Goal: Task Accomplishment & Management: Use online tool/utility

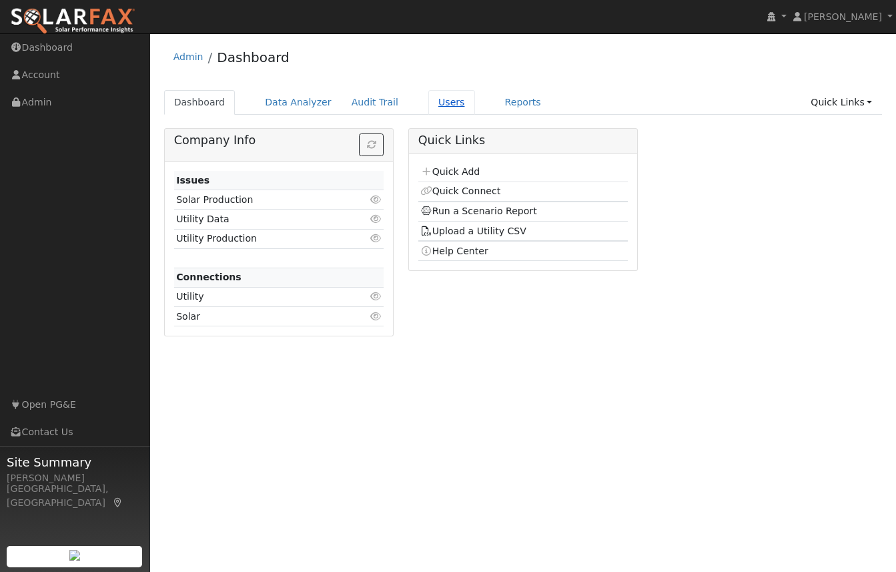
click at [430, 99] on link "Users" at bounding box center [451, 102] width 47 height 25
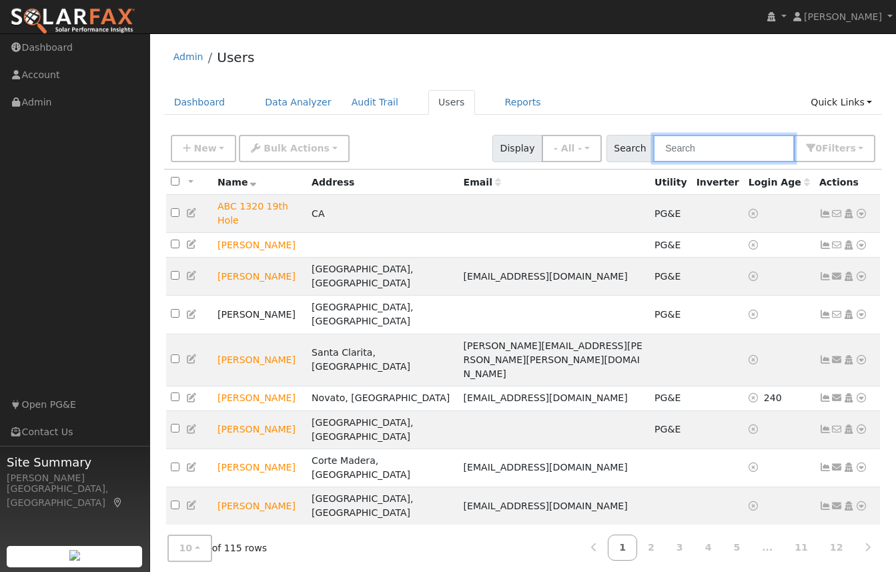
click at [714, 148] on input "text" at bounding box center [723, 148] width 141 height 27
type input "tennet"
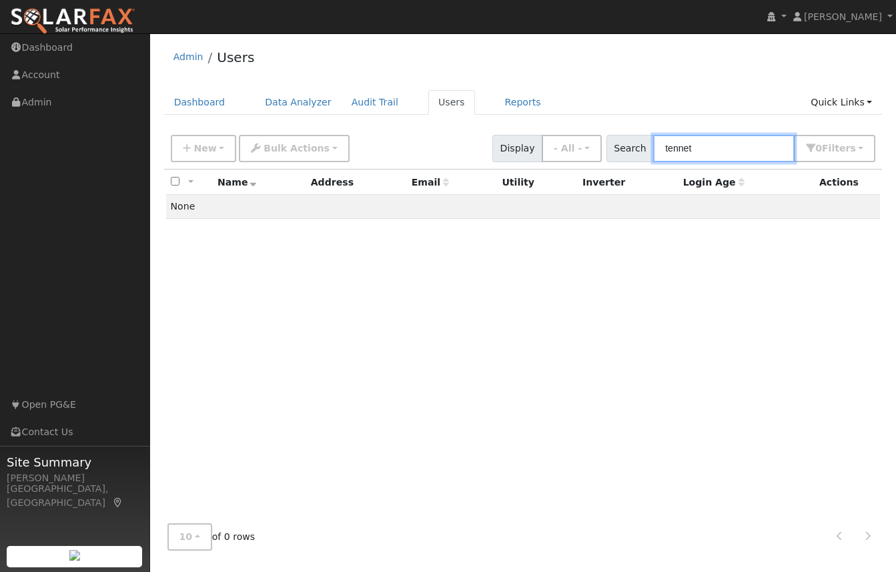
drag, startPoint x: 668, startPoint y: 145, endPoint x: 652, endPoint y: 143, distance: 15.5
click at [652, 143] on div "Search tennet 0 Filter s My accounts Role Show - All - Show Leads Admin Billing…" at bounding box center [741, 148] width 270 height 27
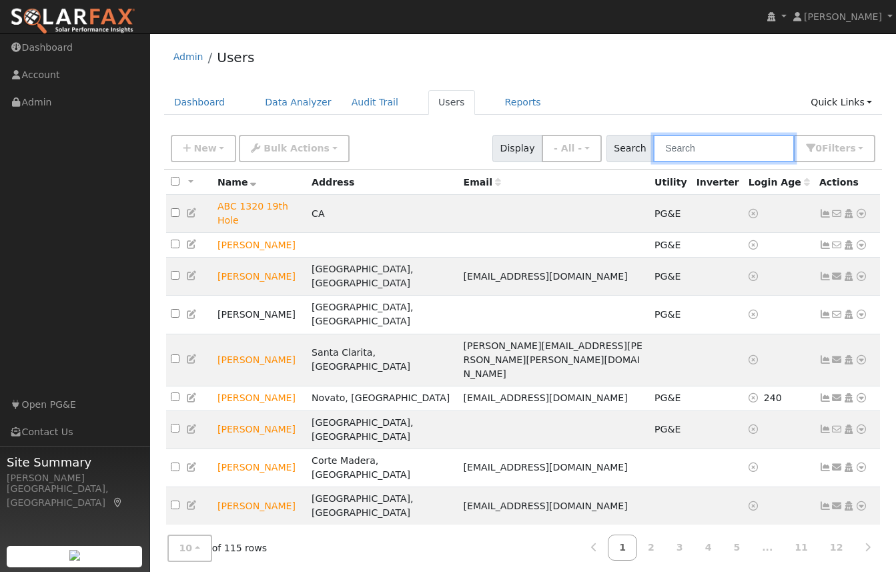
click at [722, 151] on input "text" at bounding box center [723, 148] width 141 height 27
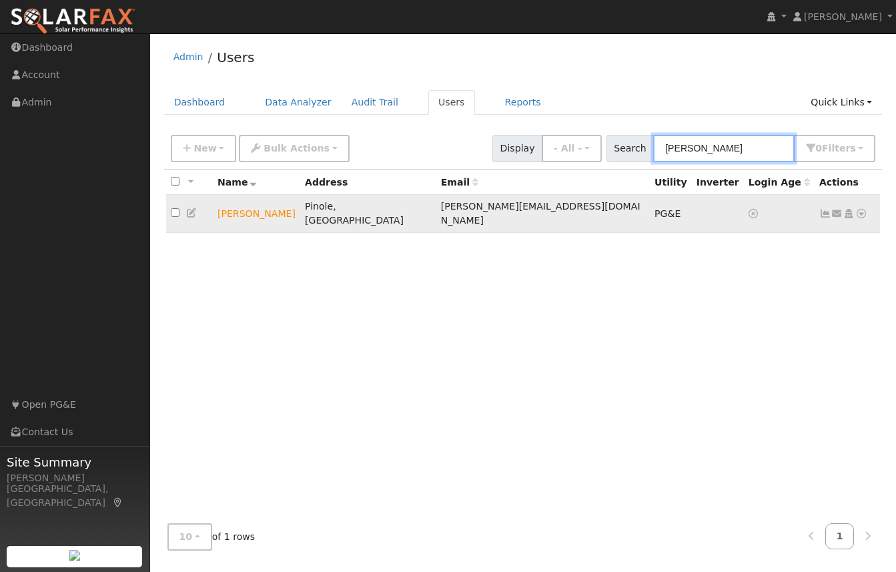
type input "elaine"
click at [862, 209] on icon at bounding box center [861, 213] width 12 height 9
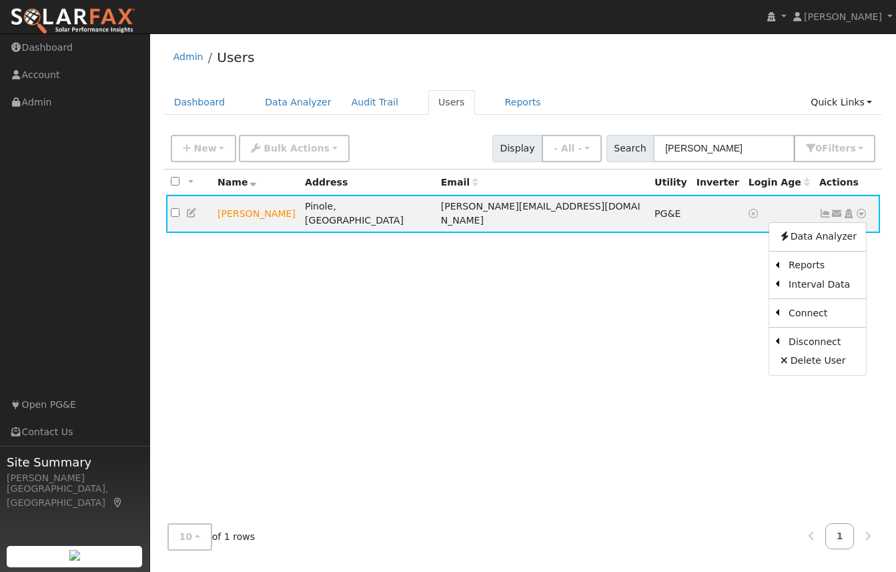
drag, startPoint x: 729, startPoint y: 298, endPoint x: 606, endPoint y: 348, distance: 132.6
click at [0, 0] on link "Export to CSV" at bounding box center [0, 0] width 0 height 0
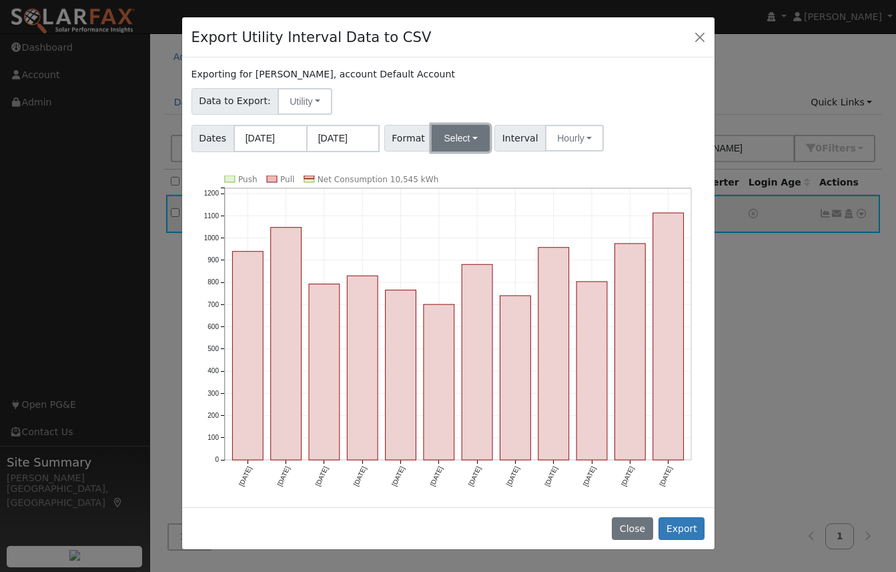
click at [438, 144] on button "Select" at bounding box center [461, 138] width 58 height 27
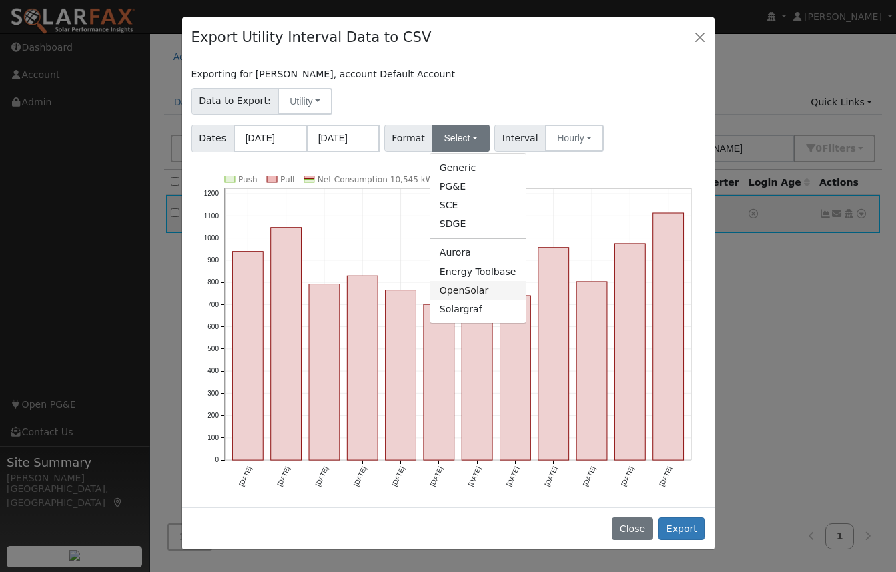
click at [456, 291] on link "OpenSolar" at bounding box center [477, 290] width 95 height 19
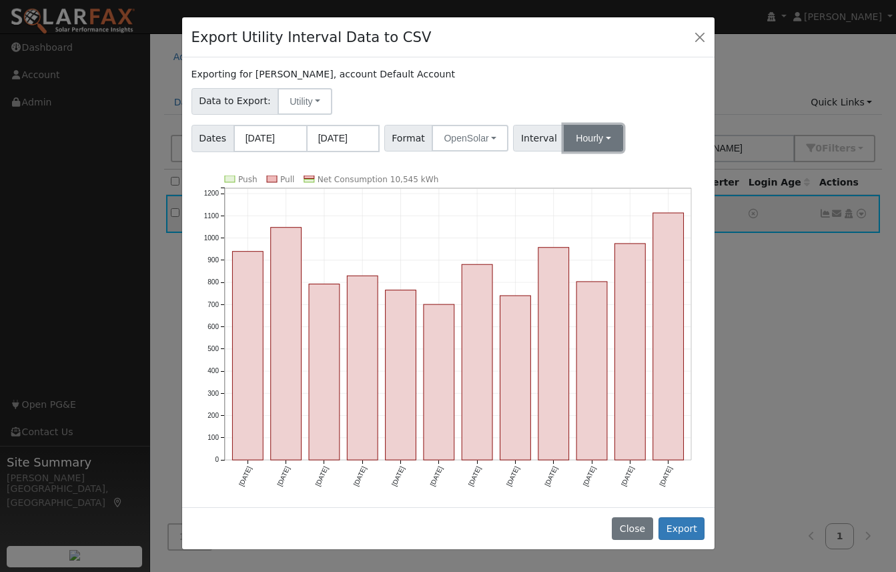
click at [592, 133] on button "Hourly" at bounding box center [593, 138] width 59 height 27
click at [591, 165] on link "15 Minute" at bounding box center [606, 167] width 93 height 19
click at [684, 525] on button "Export" at bounding box center [681, 528] width 46 height 23
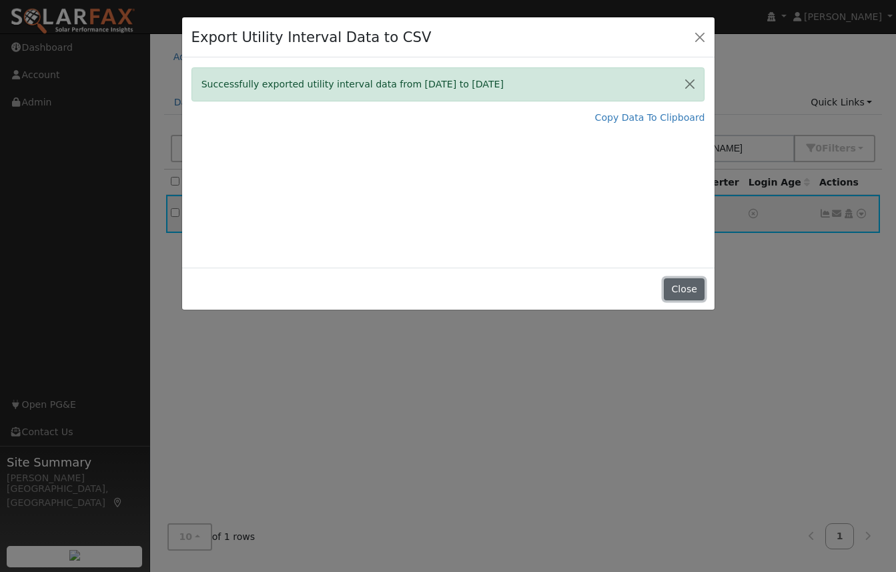
click at [689, 288] on button "Close" at bounding box center [684, 289] width 41 height 23
